Goal: Check status: Check status

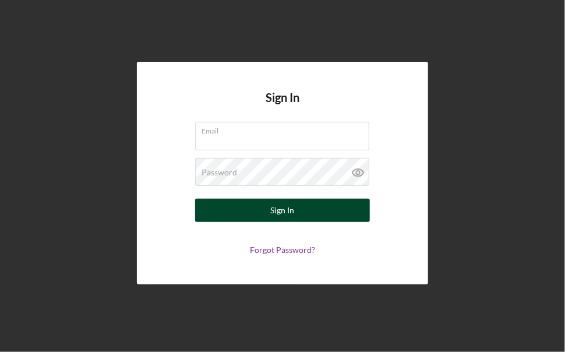
type input "[EMAIL_ADDRESS][DOMAIN_NAME]"
click at [245, 209] on button "Sign In" at bounding box center [282, 210] width 175 height 23
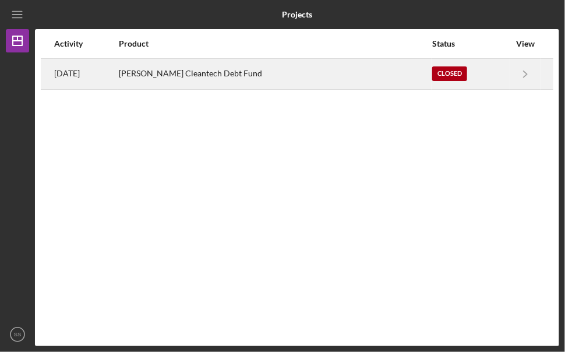
click at [230, 79] on div "[PERSON_NAME] Cleantech Debt Fund" at bounding box center [275, 73] width 313 height 29
